Goal: Navigation & Orientation: Find specific page/section

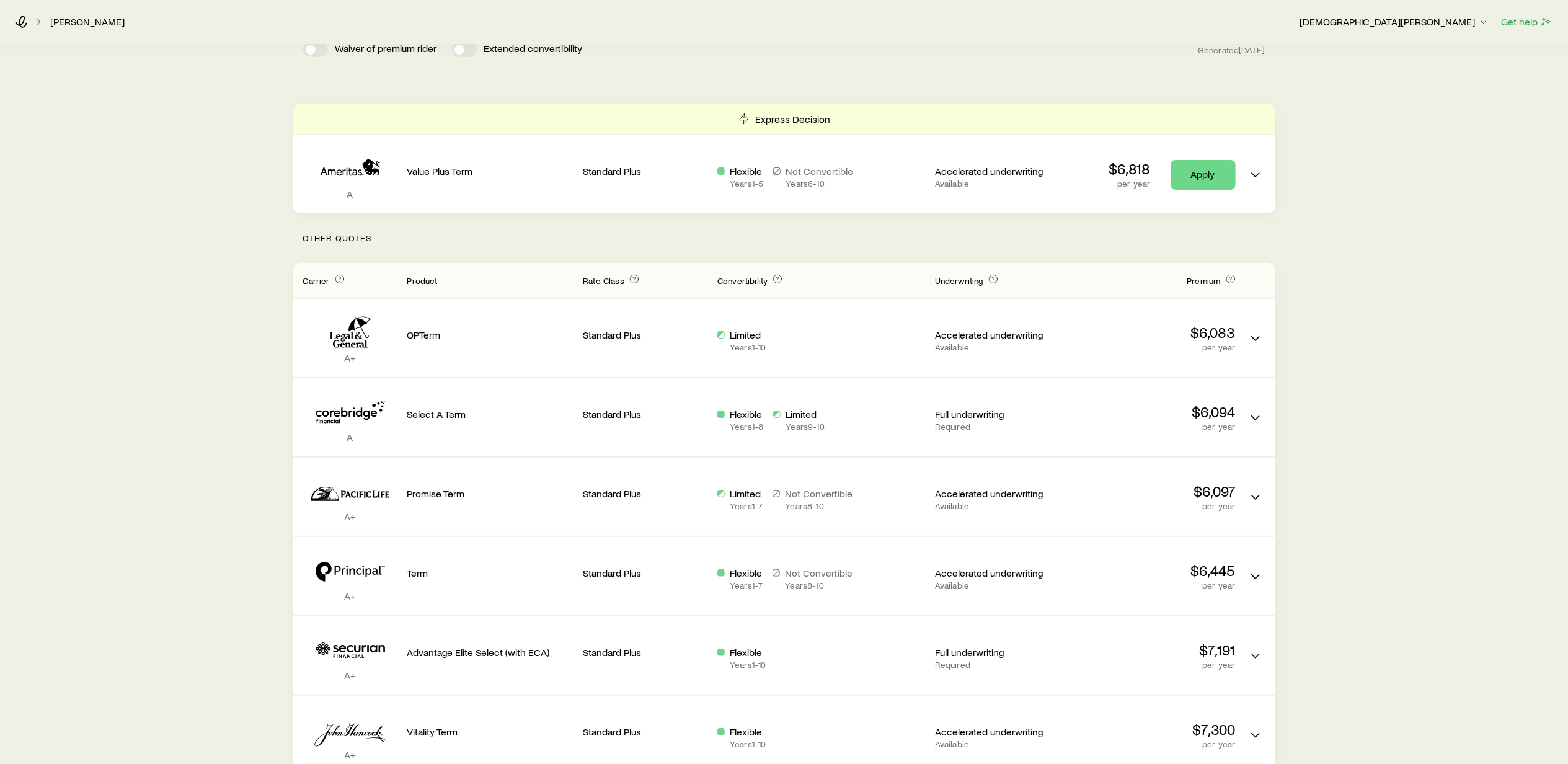
scroll to position [165, 0]
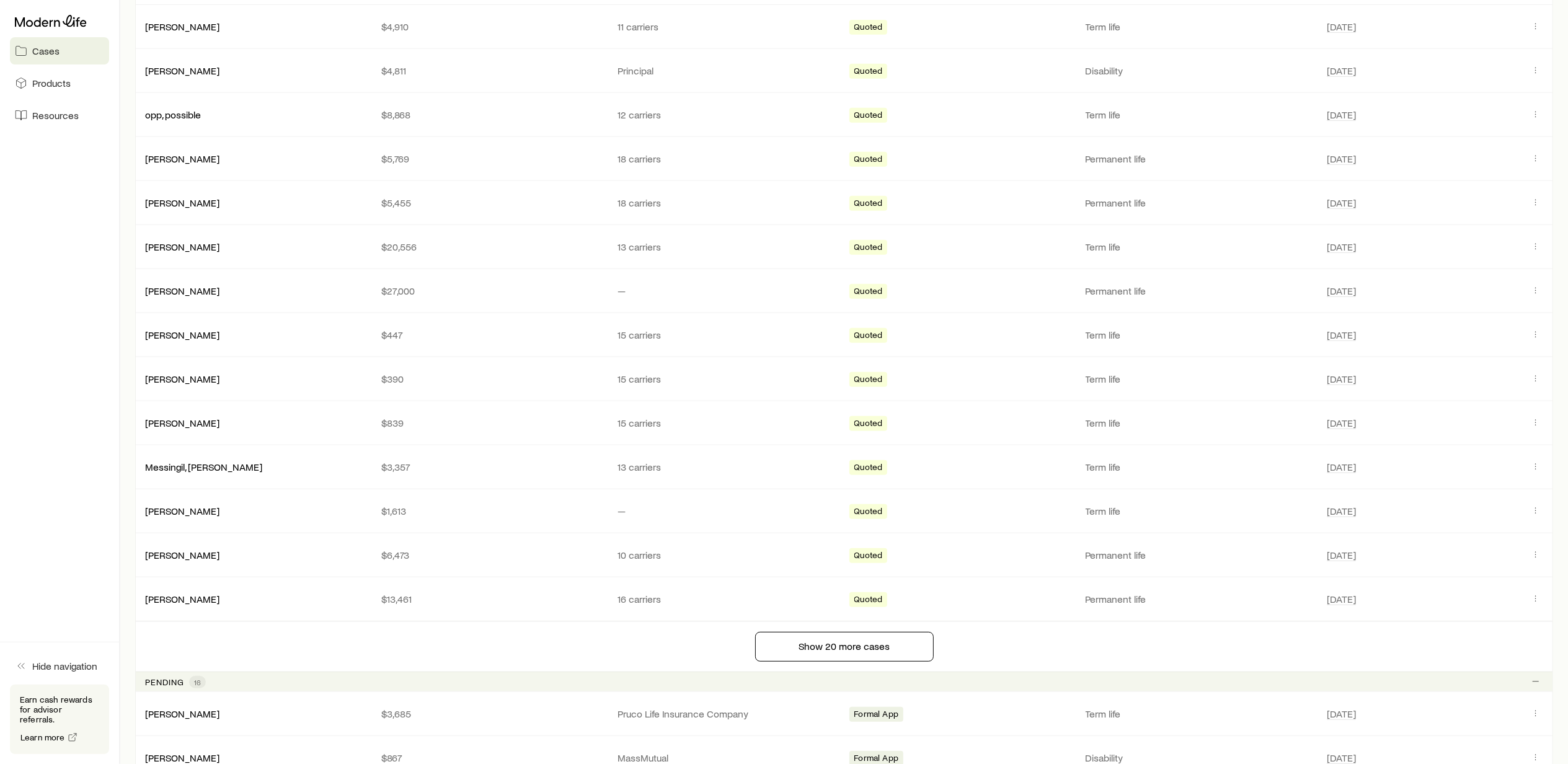
scroll to position [578, 0]
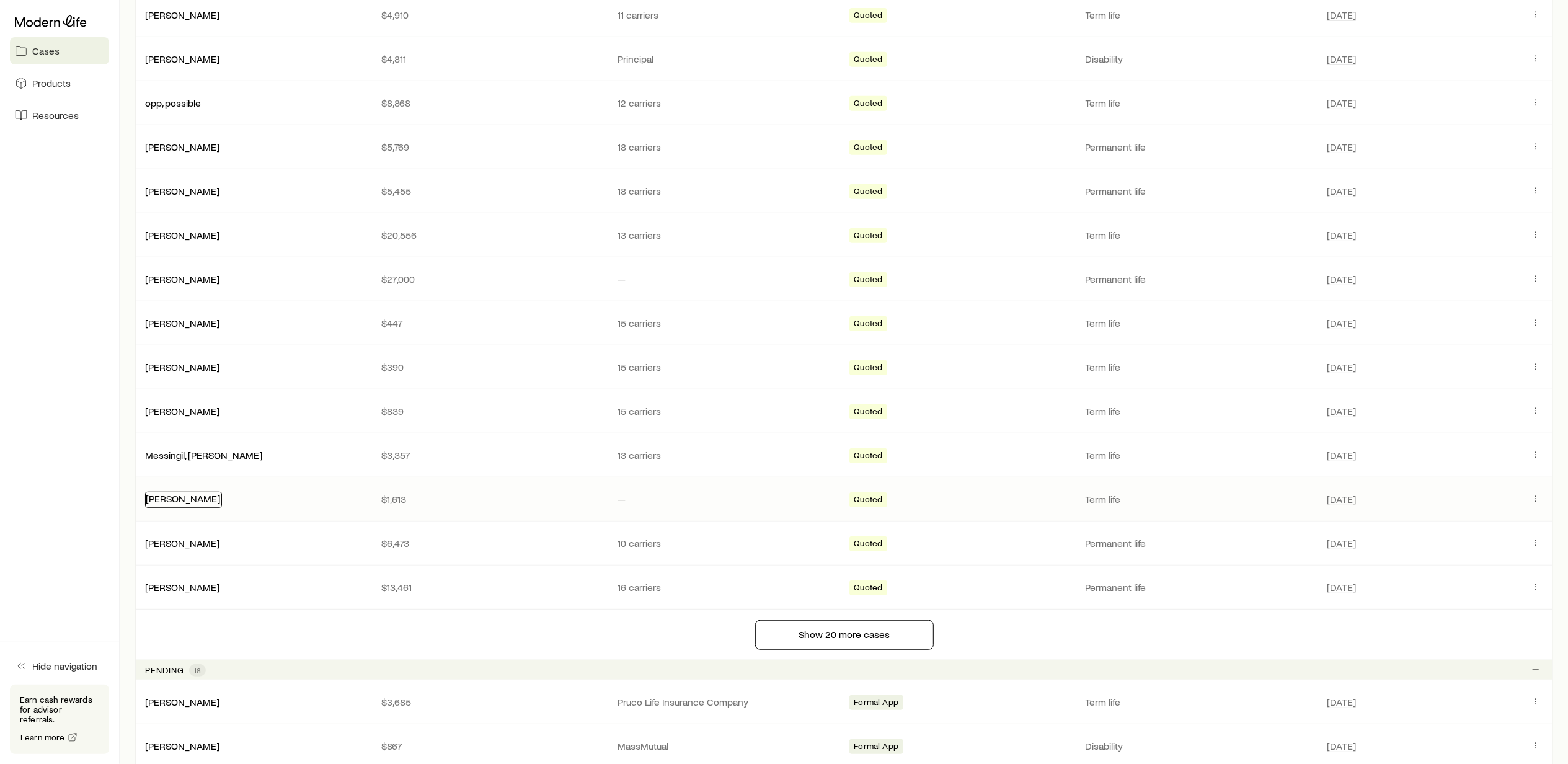
click at [157, 502] on link "[PERSON_NAME]" at bounding box center [183, 497] width 74 height 12
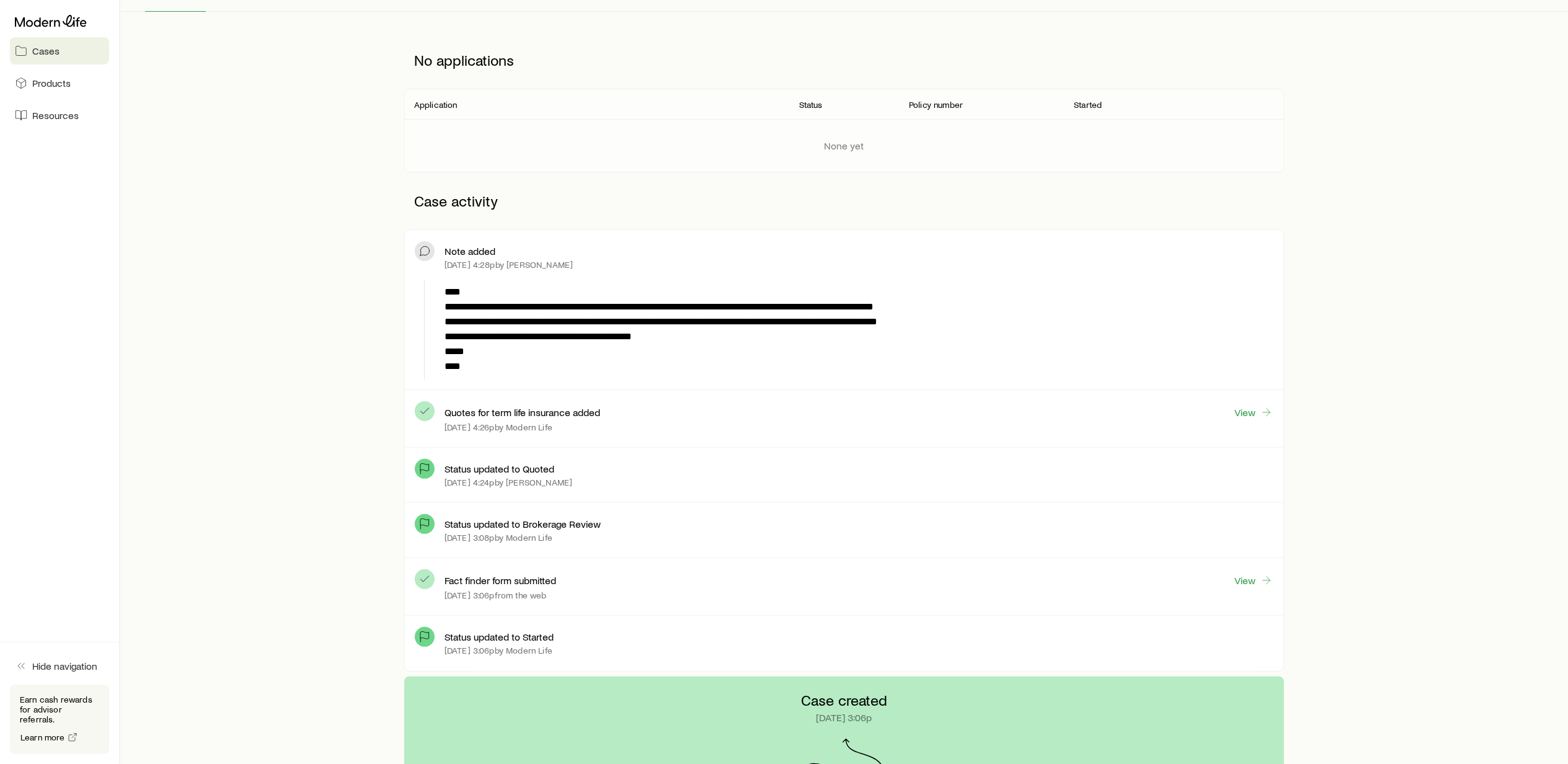
scroll to position [331, 0]
